Goal: Find specific page/section: Find specific page/section

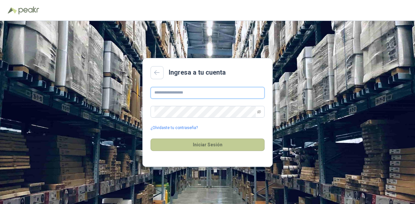
type input "**********"
click at [242, 148] on button "Iniciar Sesión" at bounding box center [207, 144] width 114 height 12
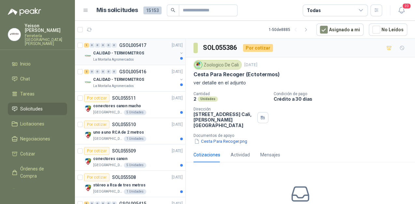
click at [127, 52] on p "CALIDAD - TERMOMETROS" at bounding box center [118, 53] width 51 height 6
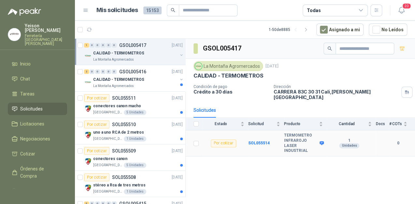
click at [319, 141] on span at bounding box center [320, 143] width 5 height 5
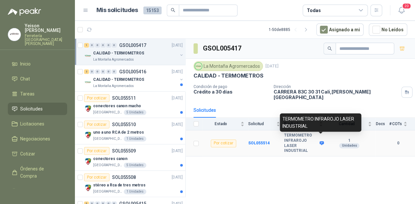
click at [322, 141] on icon at bounding box center [321, 143] width 4 height 4
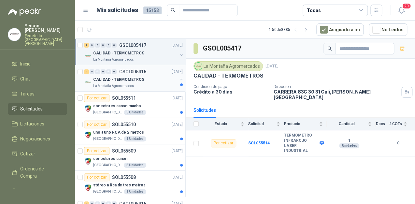
click at [142, 79] on div "CALIDAD - TERMOMETROS" at bounding box center [135, 80] width 84 height 8
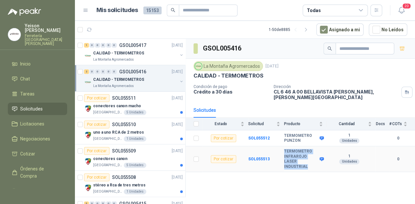
copy tr "TERMOMETRO INFRAROJO LASER INDUSTRIAL"
click at [151, 54] on div "CALIDAD - TERMOMETROS" at bounding box center [135, 53] width 84 height 8
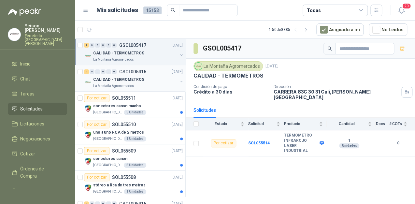
click at [146, 78] on div "CALIDAD - TERMOMETROS" at bounding box center [135, 80] width 84 height 8
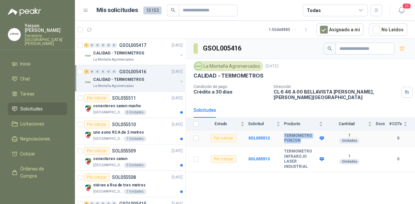
drag, startPoint x: 300, startPoint y: 135, endPoint x: 285, endPoint y: 132, distance: 15.7
click at [285, 133] on b "TERMOMETRO PUNZON" at bounding box center [301, 138] width 34 height 10
copy b "TERMOMETRO PUNZON"
click at [107, 110] on p "[GEOGRAPHIC_DATA][PERSON_NAME]" at bounding box center [107, 112] width 29 height 5
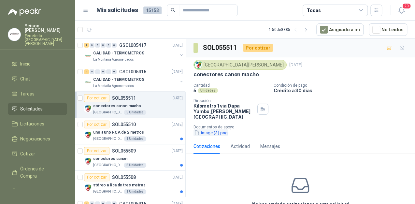
click at [204, 129] on button "image (3).png" at bounding box center [210, 132] width 35 height 7
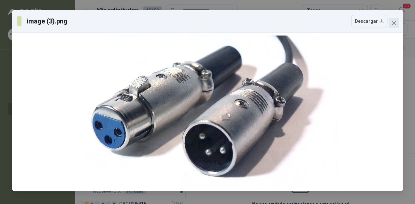
click at [393, 21] on icon "close" at bounding box center [393, 23] width 5 height 5
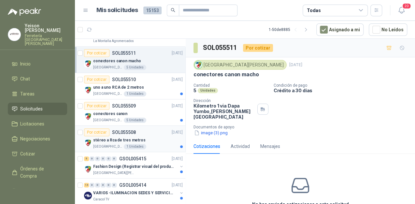
scroll to position [52, 0]
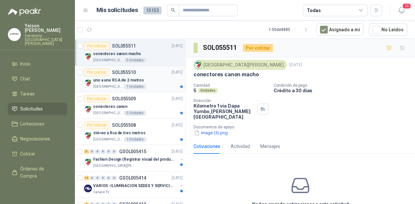
click at [145, 80] on div "uno a uno RCA de 2 metros" at bounding box center [138, 80] width 90 height 8
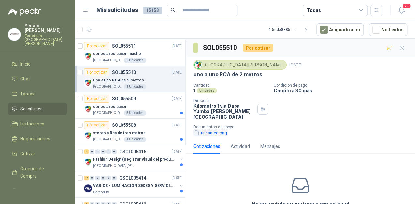
click at [211, 129] on button "unnamed.png" at bounding box center [210, 132] width 34 height 7
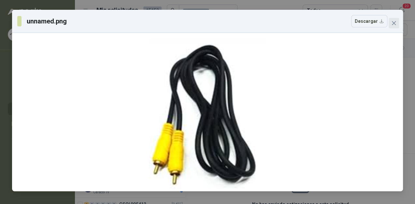
click at [395, 22] on icon "close" at bounding box center [393, 23] width 5 height 5
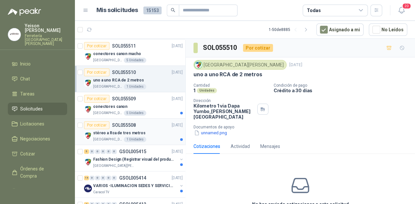
scroll to position [78, 0]
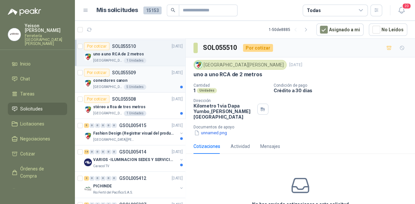
click at [156, 85] on div "[GEOGRAPHIC_DATA][PERSON_NAME]" at bounding box center [138, 86] width 90 height 5
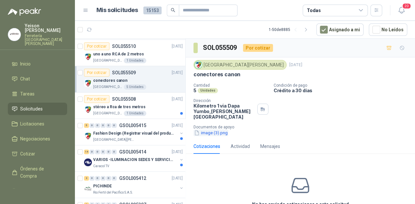
click at [214, 129] on button "image (3).png" at bounding box center [210, 132] width 35 height 7
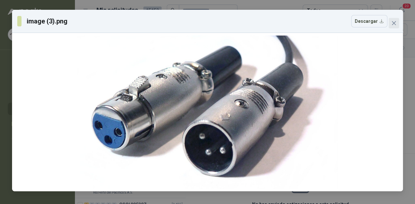
click at [394, 22] on icon "close" at bounding box center [393, 23] width 5 height 5
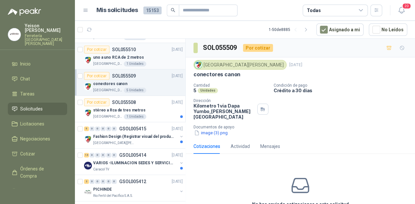
scroll to position [78, 0]
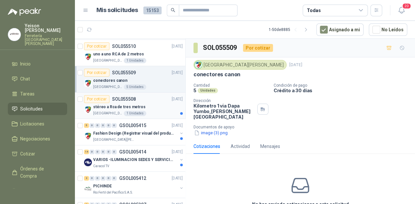
click at [159, 106] on div "stéreo a Rca de tres metros" at bounding box center [138, 107] width 90 height 8
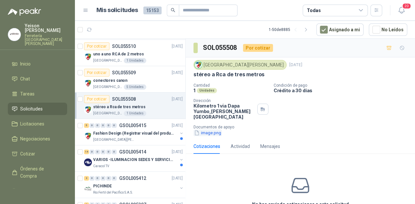
click at [210, 129] on button "image.png" at bounding box center [207, 132] width 28 height 7
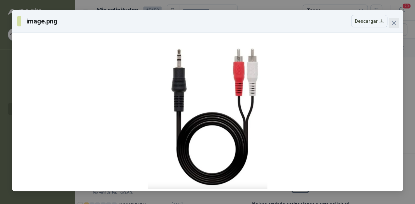
click at [395, 26] on button "Close" at bounding box center [393, 23] width 10 height 10
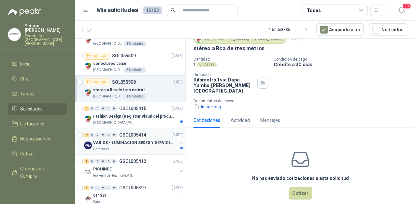
scroll to position [104, 0]
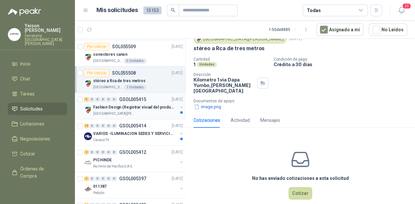
click at [150, 108] on p "Fashion Design (Registrar visual del producto)" at bounding box center [133, 107] width 81 height 6
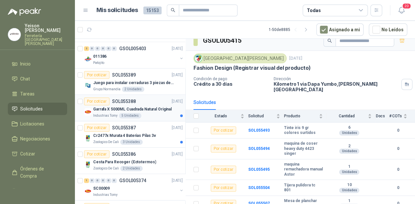
scroll to position [286, 0]
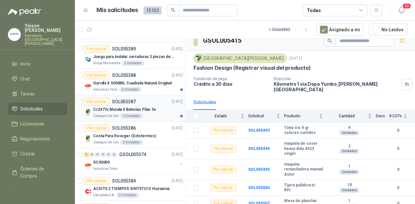
click at [117, 107] on p "Cr2477x Murata 4 Baterias Pilas 3v" at bounding box center [124, 109] width 63 height 6
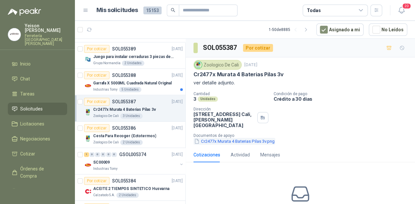
click at [217, 141] on button "Cr2477x Murata 4 Baterias Pilas 3v.png" at bounding box center [234, 141] width 82 height 7
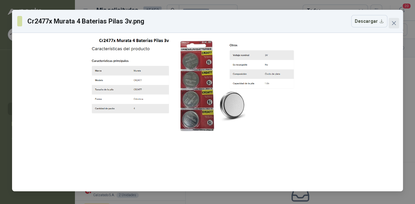
click at [398, 21] on span "Close" at bounding box center [393, 23] width 10 height 5
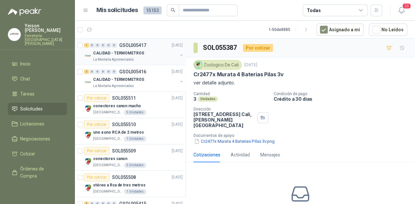
click at [114, 54] on p "CALIDAD - TERMOMETROS" at bounding box center [118, 53] width 51 height 6
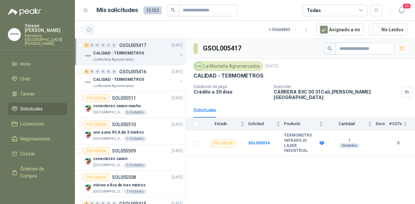
click at [90, 30] on icon "button" at bounding box center [90, 30] width 6 height 6
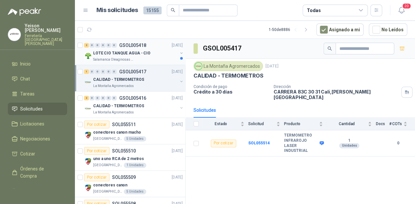
click at [138, 57] on div "Salamanca Oleaginosas SAS" at bounding box center [135, 59] width 84 height 5
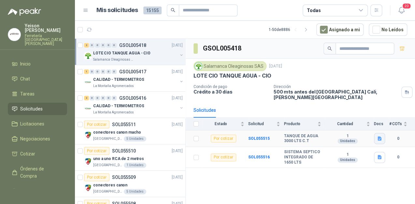
click at [379, 138] on icon "button" at bounding box center [379, 138] width 4 height 4
click at [303, 126] on button "Captura de pantalla [DATE] 083557.png" at bounding box center [340, 123] width 82 height 7
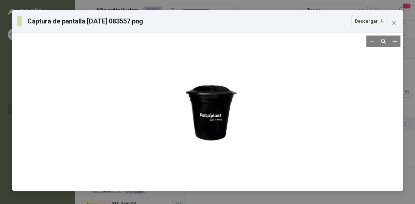
click at [232, 129] on div at bounding box center [207, 111] width 59 height 153
click at [395, 43] on icon "Zoom in" at bounding box center [394, 41] width 7 height 7
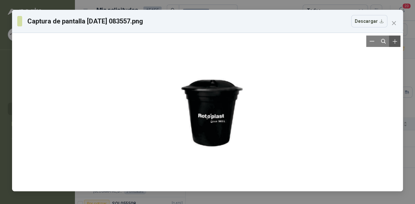
click at [395, 43] on icon "Zoom in" at bounding box center [394, 41] width 7 height 7
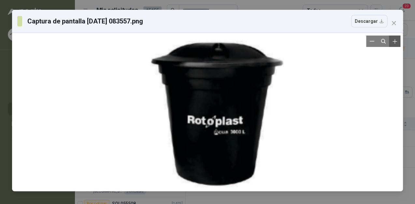
click at [395, 43] on icon "Zoom in" at bounding box center [394, 41] width 7 height 7
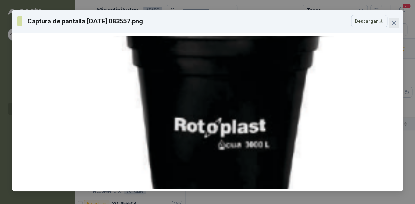
click at [391, 21] on icon "close" at bounding box center [393, 23] width 5 height 5
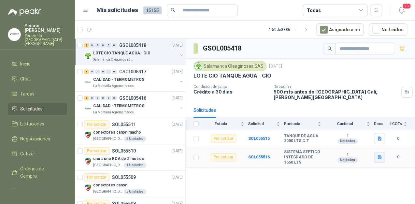
click at [377, 155] on icon "button" at bounding box center [380, 157] width 6 height 6
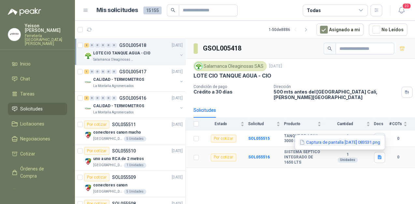
click at [309, 141] on button "Captura de pantalla [DATE] 083531.png" at bounding box center [340, 142] width 82 height 7
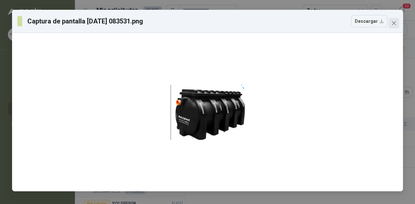
click at [396, 24] on icon "close" at bounding box center [393, 23] width 5 height 5
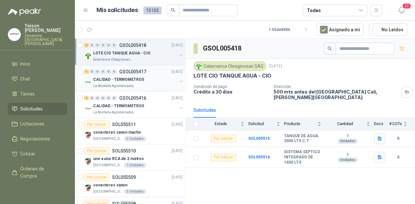
click at [121, 84] on p "La Montaña Agromercados" at bounding box center [113, 85] width 41 height 5
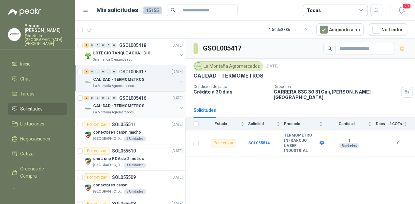
click at [125, 110] on p "La Montaña Agromercados" at bounding box center [113, 112] width 41 height 5
